Goal: Navigation & Orientation: Find specific page/section

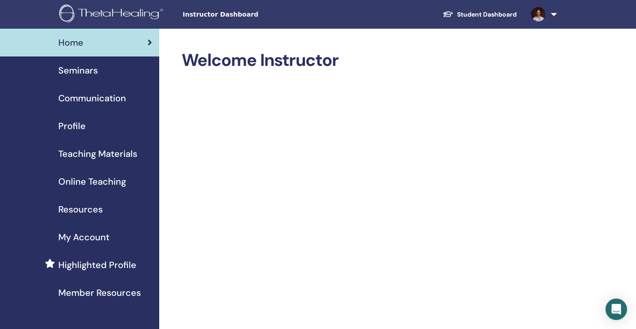
click at [76, 98] on span "Communication" at bounding box center [92, 98] width 68 height 13
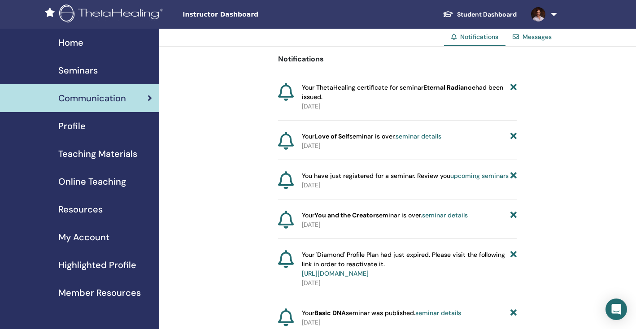
click at [70, 70] on span "Seminars" at bounding box center [77, 70] width 39 height 13
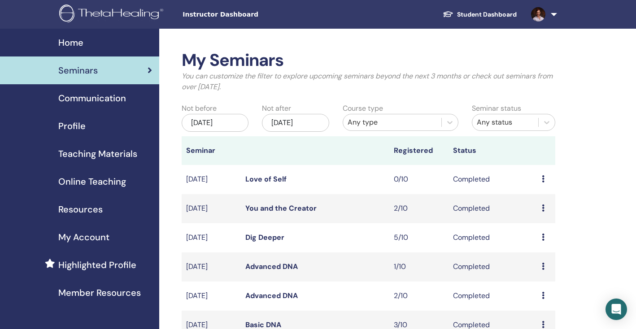
click at [554, 14] on link at bounding box center [542, 14] width 37 height 29
